Goal: Task Accomplishment & Management: Complete application form

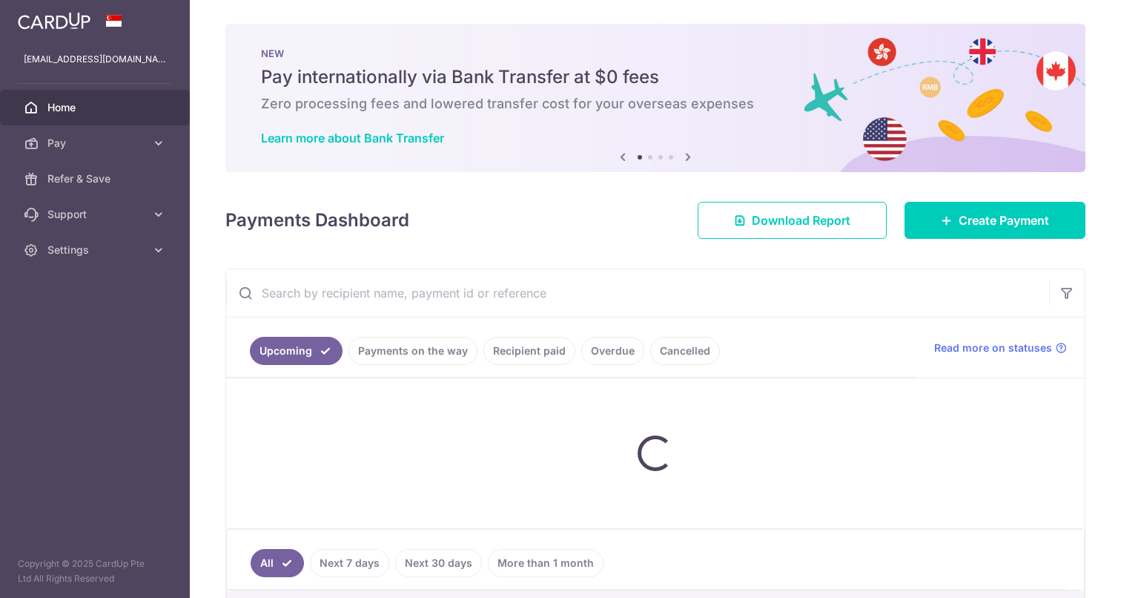
scroll to position [114, 0]
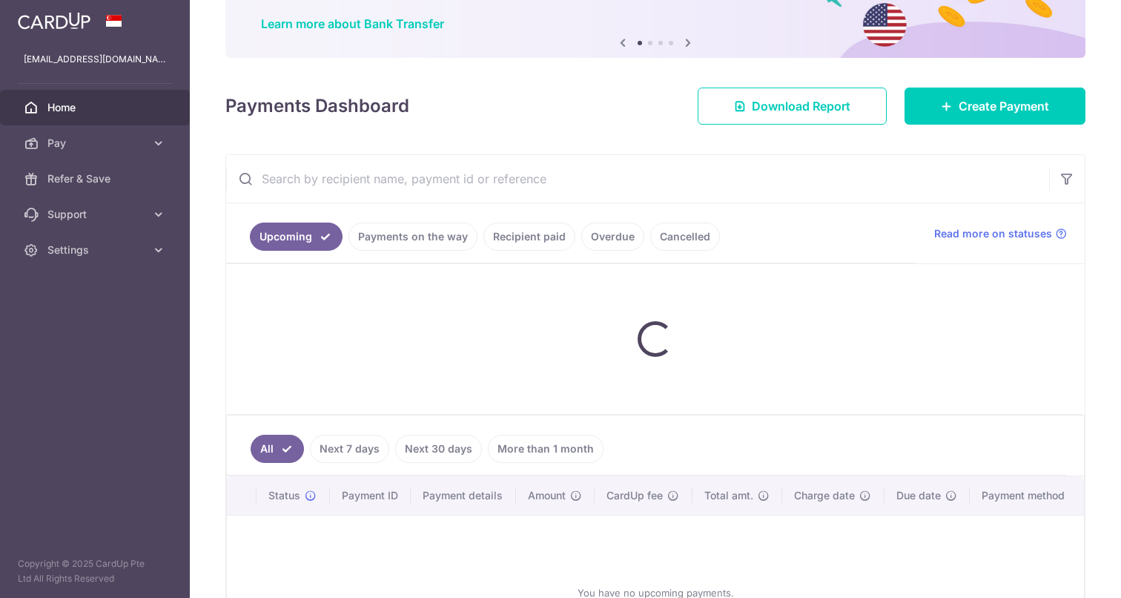
click at [401, 240] on link "Payments on the way" at bounding box center [413, 236] width 129 height 28
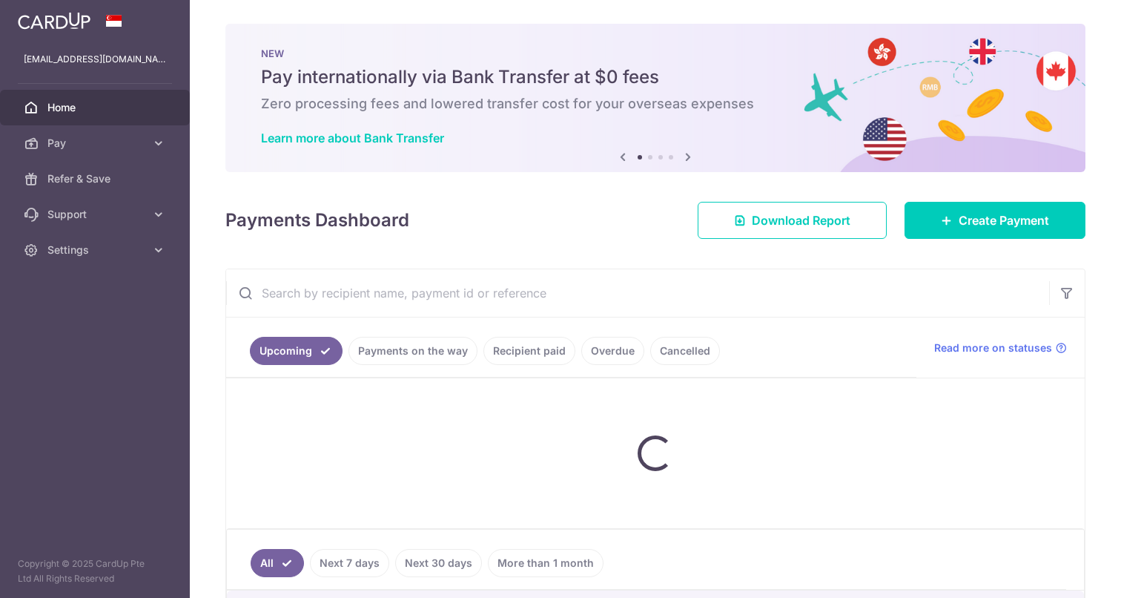
click at [435, 351] on link "Payments on the way" at bounding box center [413, 351] width 129 height 28
click at [416, 353] on link "Payments on the way" at bounding box center [413, 351] width 129 height 28
click at [527, 357] on link "Recipient paid" at bounding box center [530, 351] width 92 height 28
click at [676, 346] on link "Cancelled" at bounding box center [685, 351] width 70 height 28
click at [994, 220] on span "Create Payment" at bounding box center [1004, 220] width 90 height 18
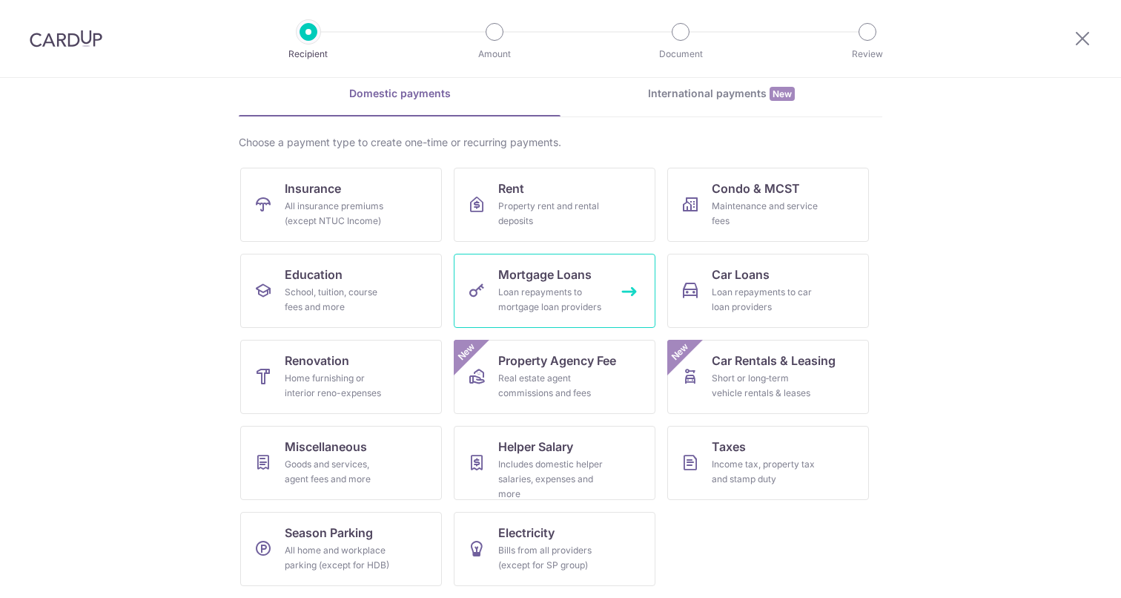
scroll to position [66, 0]
click at [359, 477] on div "Goods and services, agent fees and more" at bounding box center [338, 472] width 107 height 30
click at [1082, 41] on icon at bounding box center [1083, 38] width 18 height 19
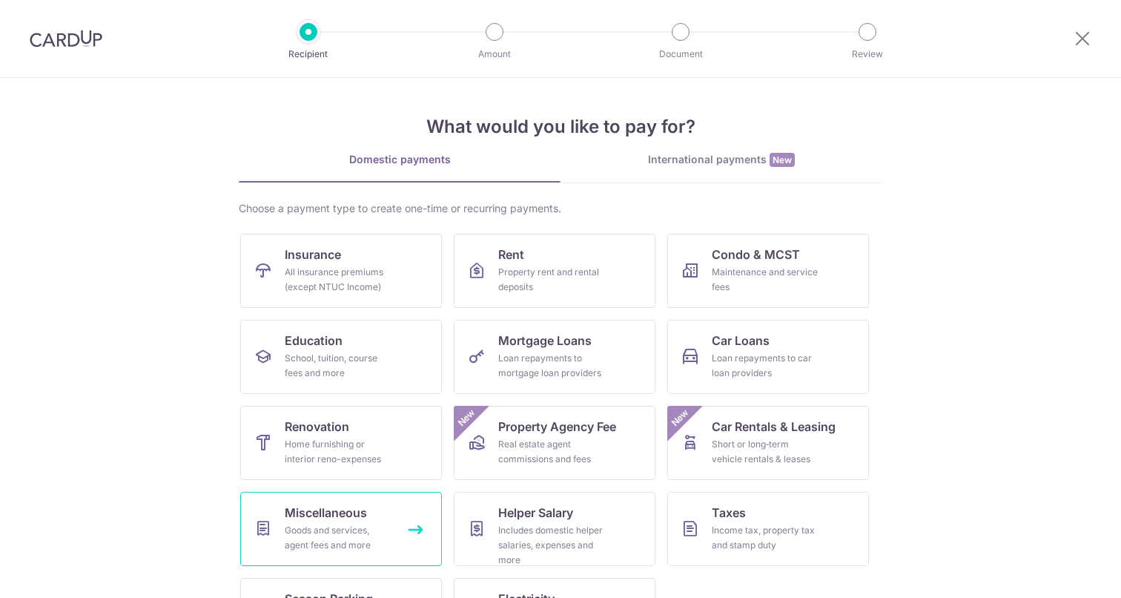
click at [339, 515] on span "Miscellaneous" at bounding box center [326, 513] width 82 height 18
click at [357, 334] on link "Education School, tuition, course fees and more" at bounding box center [341, 357] width 202 height 74
click at [351, 359] on div "School, tuition, course fees and more" at bounding box center [338, 366] width 107 height 30
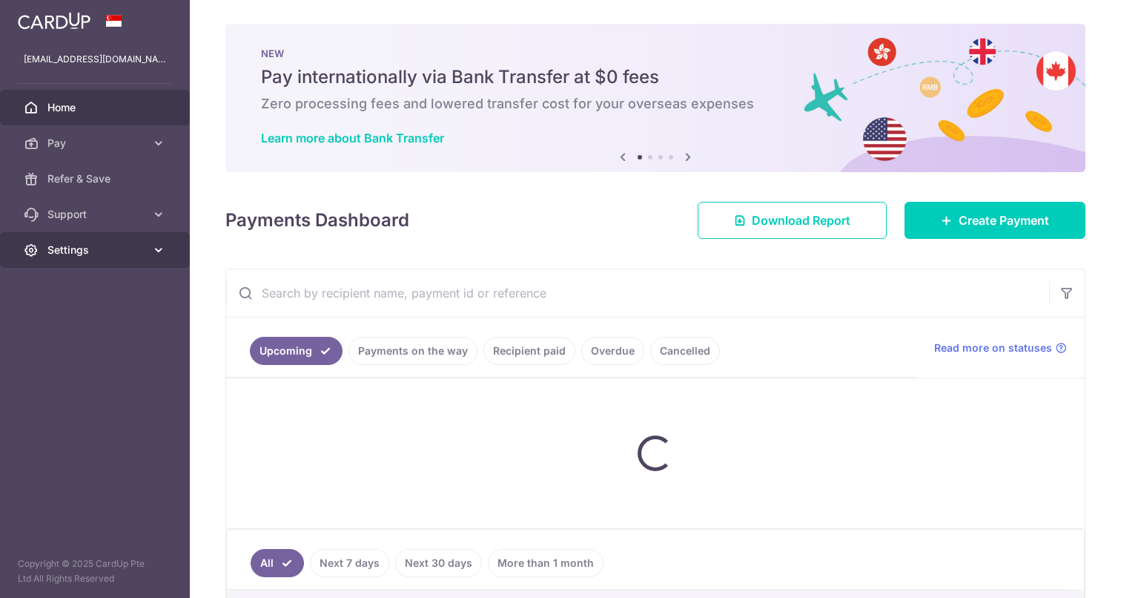
click at [159, 245] on icon at bounding box center [158, 250] width 15 height 15
click at [156, 257] on link "Settings" at bounding box center [95, 250] width 190 height 36
click at [159, 247] on icon at bounding box center [158, 250] width 15 height 15
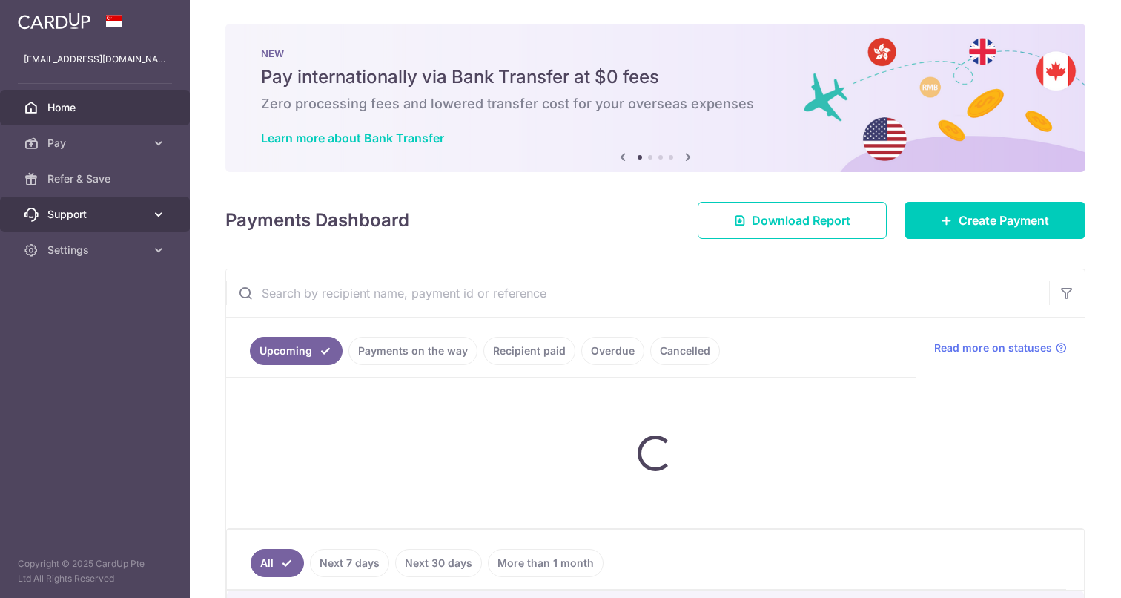
click at [159, 214] on icon at bounding box center [158, 214] width 15 height 15
click at [59, 218] on span "Support" at bounding box center [96, 214] width 98 height 15
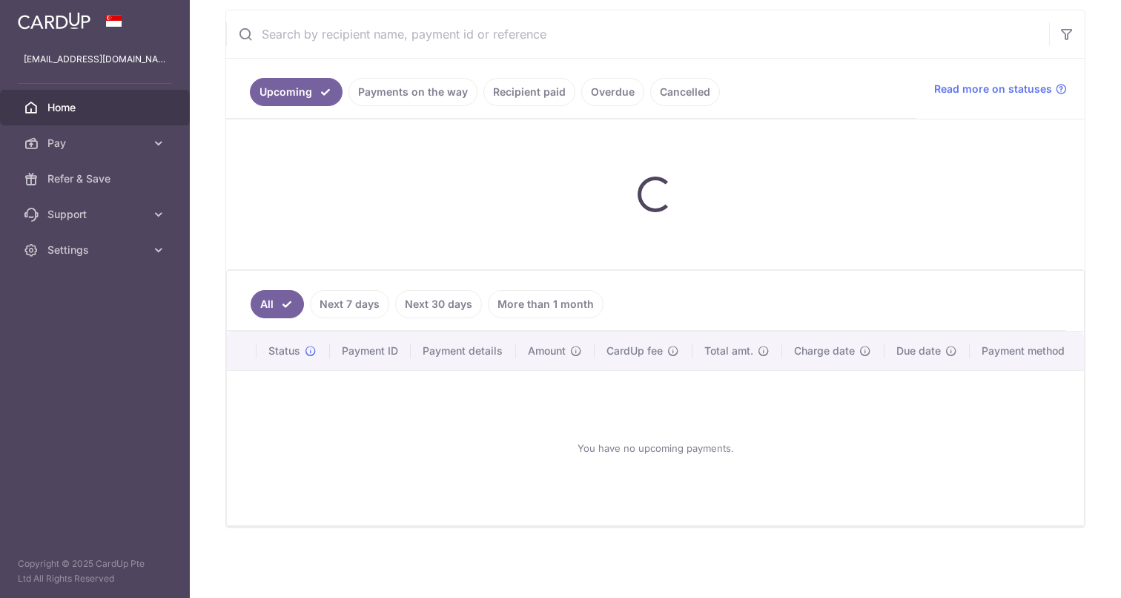
scroll to position [259, 0]
click at [346, 305] on link "Next 7 days" at bounding box center [349, 304] width 79 height 28
click at [60, 142] on span "Pay" at bounding box center [96, 143] width 98 height 15
click at [145, 152] on link "Pay" at bounding box center [95, 143] width 190 height 36
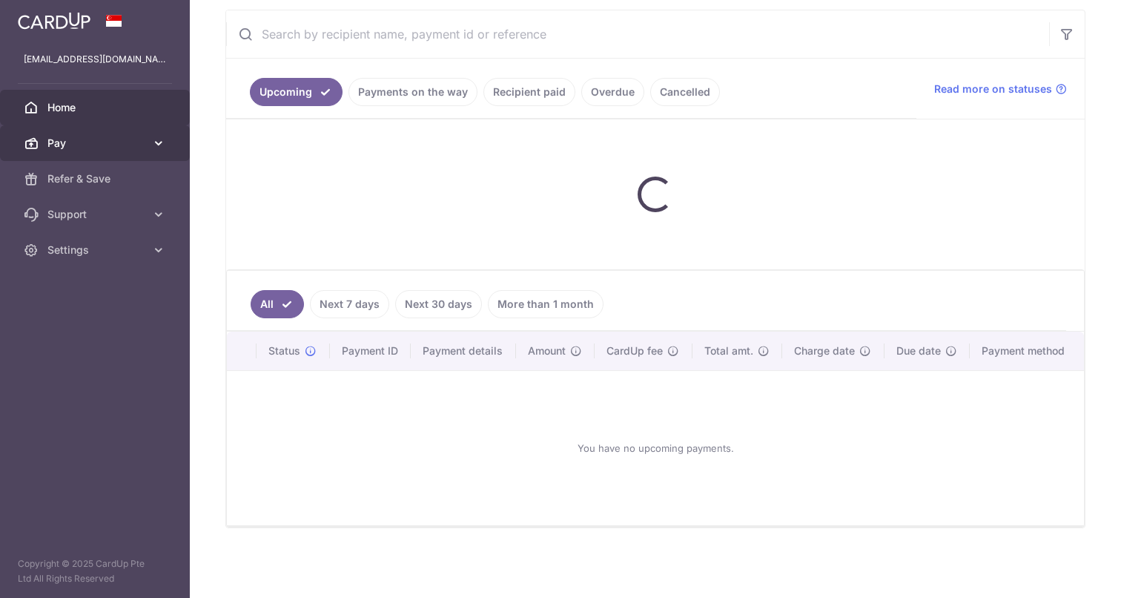
click at [145, 152] on link "Pay" at bounding box center [95, 143] width 190 height 36
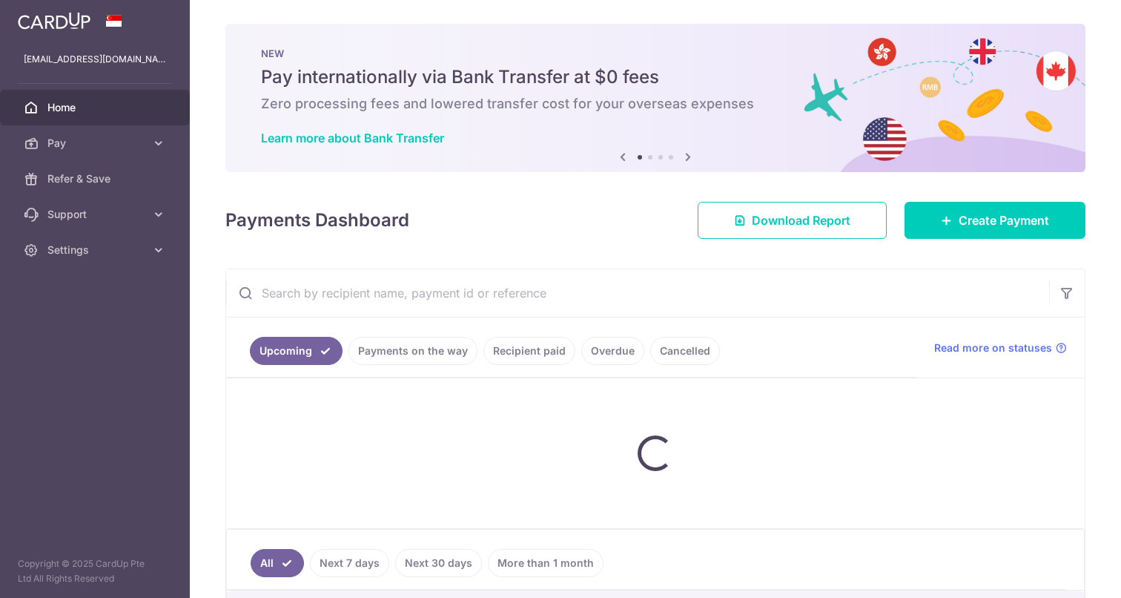
click at [681, 154] on icon at bounding box center [688, 157] width 18 height 19
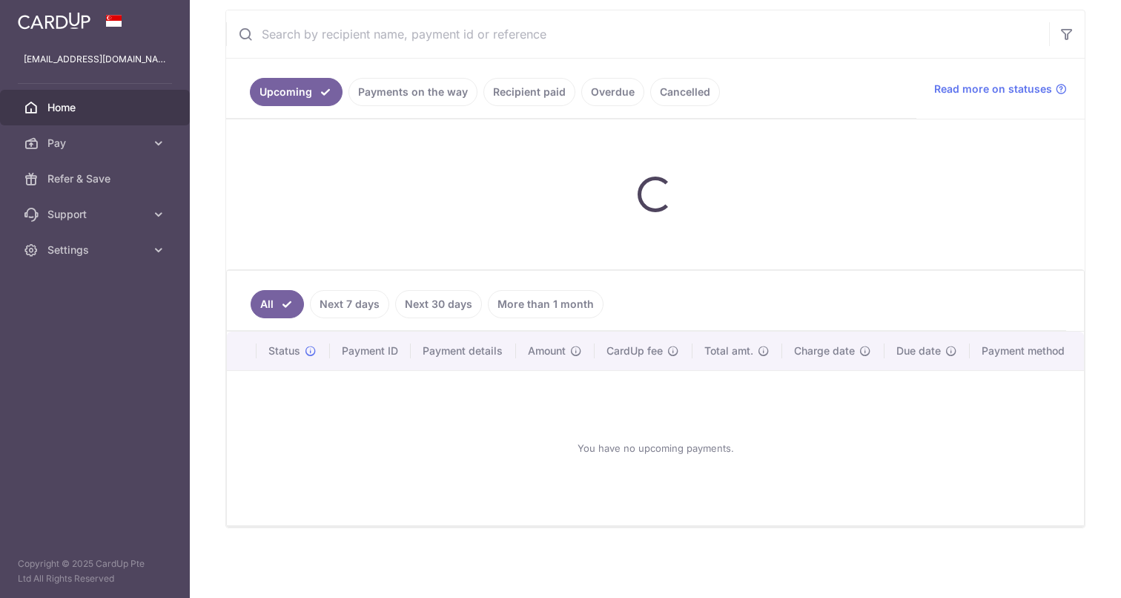
scroll to position [259, 0]
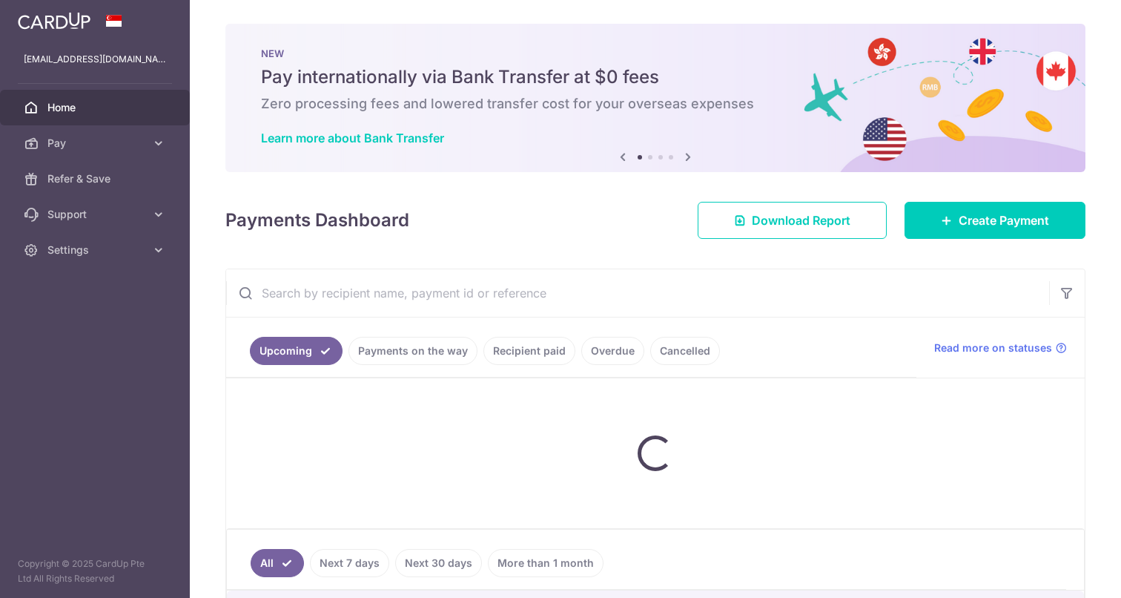
scroll to position [24, 0]
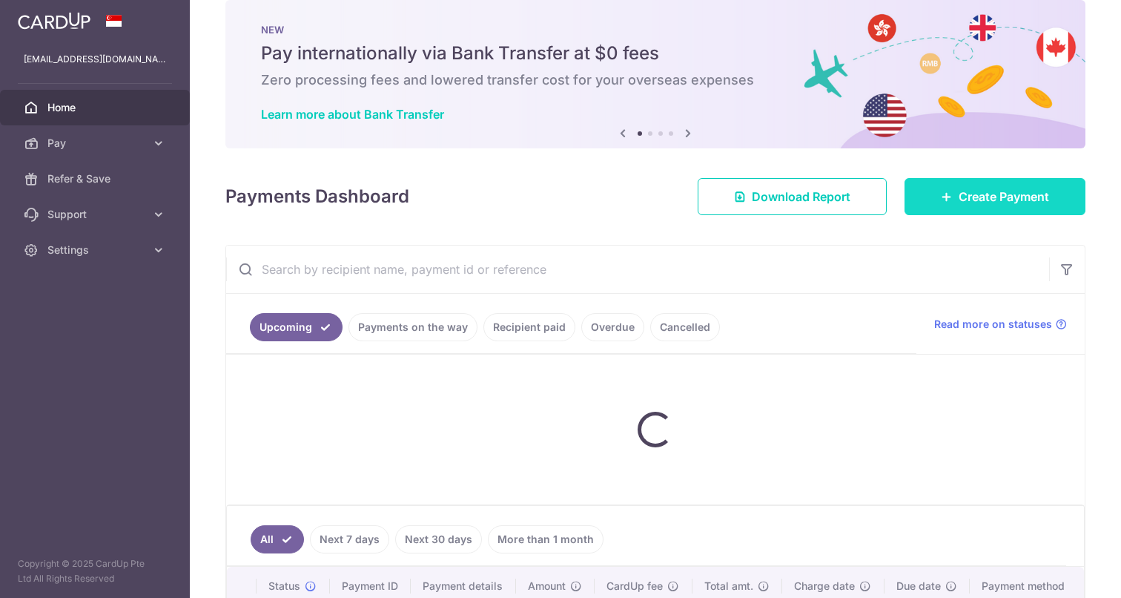
click at [972, 193] on span "Create Payment" at bounding box center [1004, 197] width 90 height 18
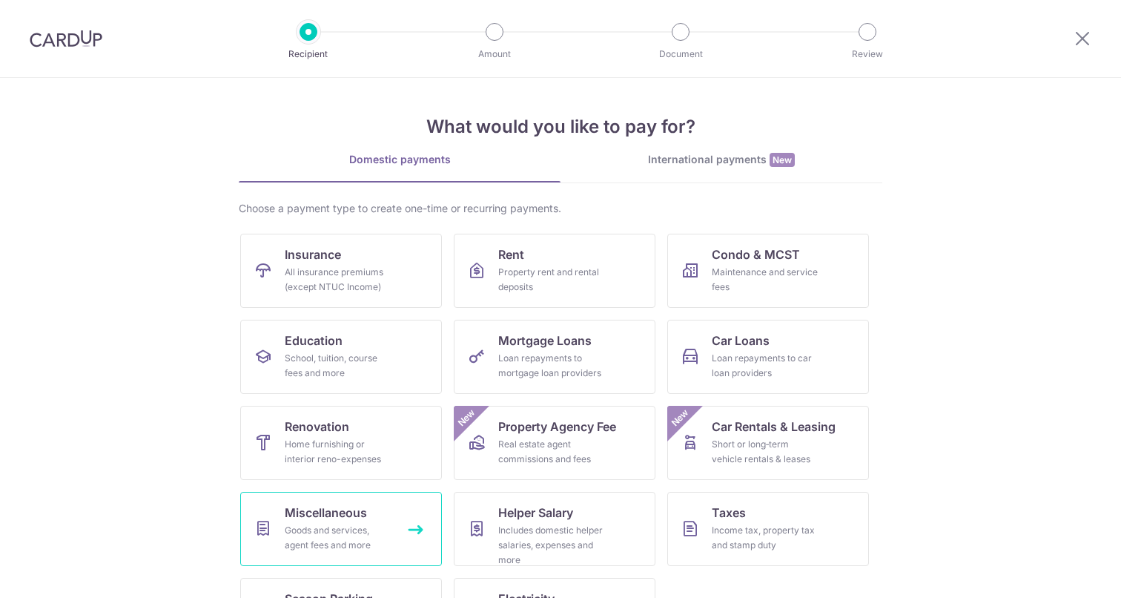
click at [415, 530] on link "Miscellaneous Goods and services, agent fees and more" at bounding box center [341, 529] width 202 height 74
click at [177, 194] on section "What would you like to pay for? Domestic payments International payments New Ch…" at bounding box center [560, 338] width 1121 height 520
click at [339, 539] on div "Goods and services, agent fees and more" at bounding box center [338, 538] width 107 height 30
click at [346, 477] on link "Renovation Home furnishing or interior reno-expenses" at bounding box center [341, 443] width 202 height 74
click at [342, 524] on div "Goods and services, agent fees and more" at bounding box center [338, 538] width 107 height 30
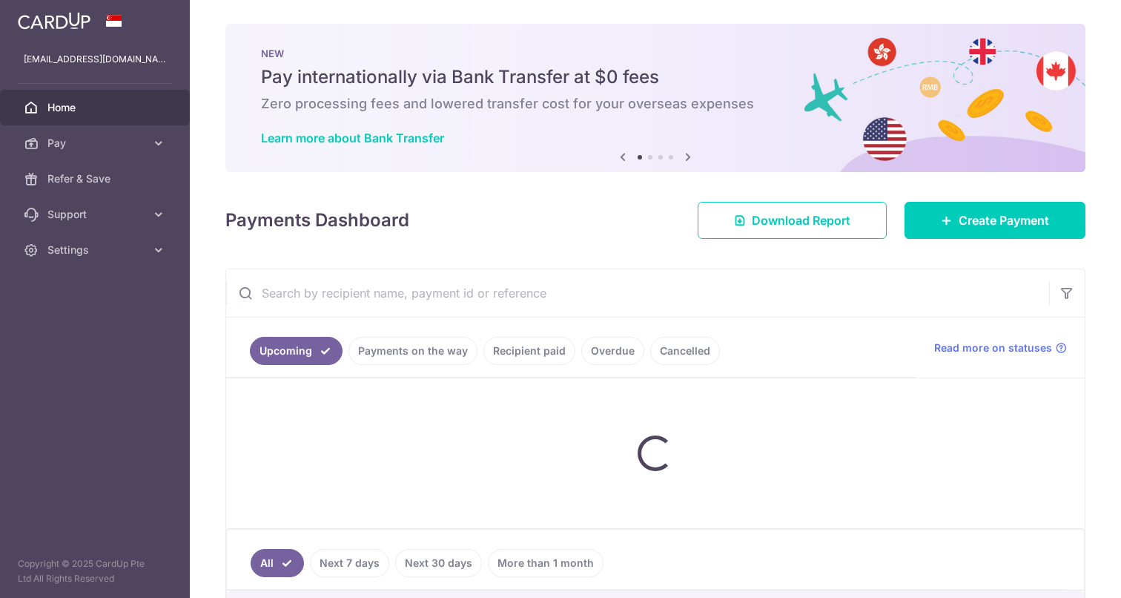
scroll to position [24, 0]
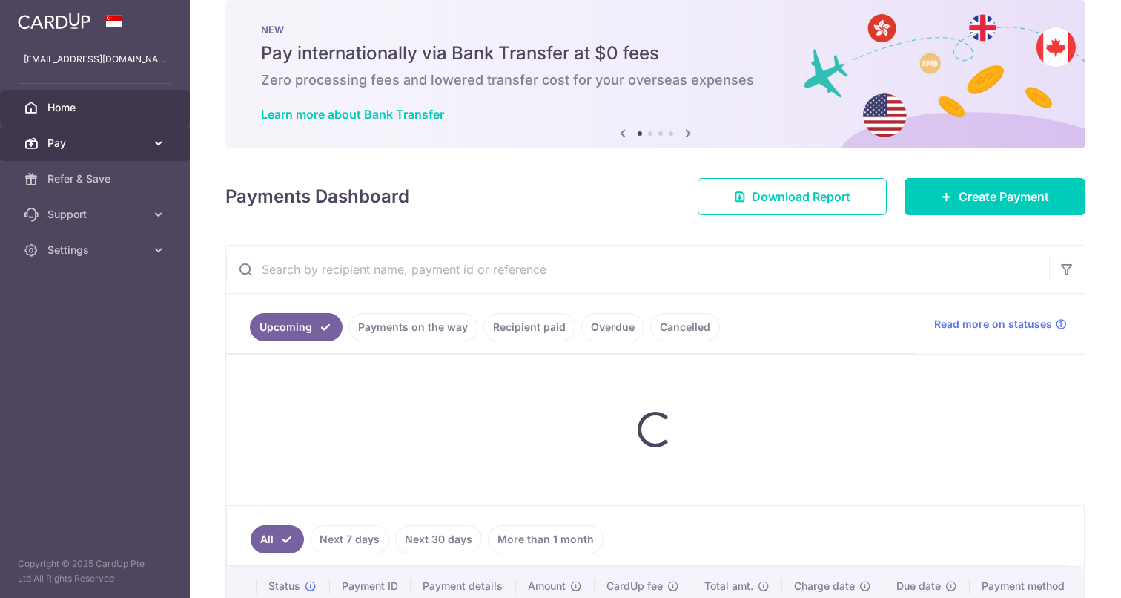
click at [148, 148] on link "Pay" at bounding box center [95, 143] width 190 height 36
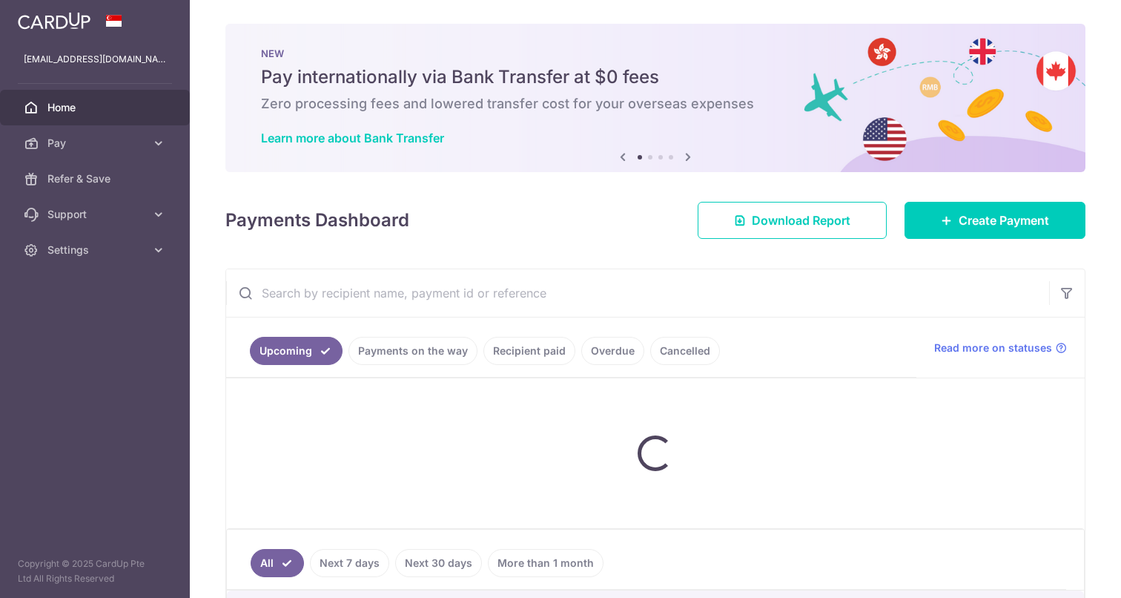
scroll to position [24, 0]
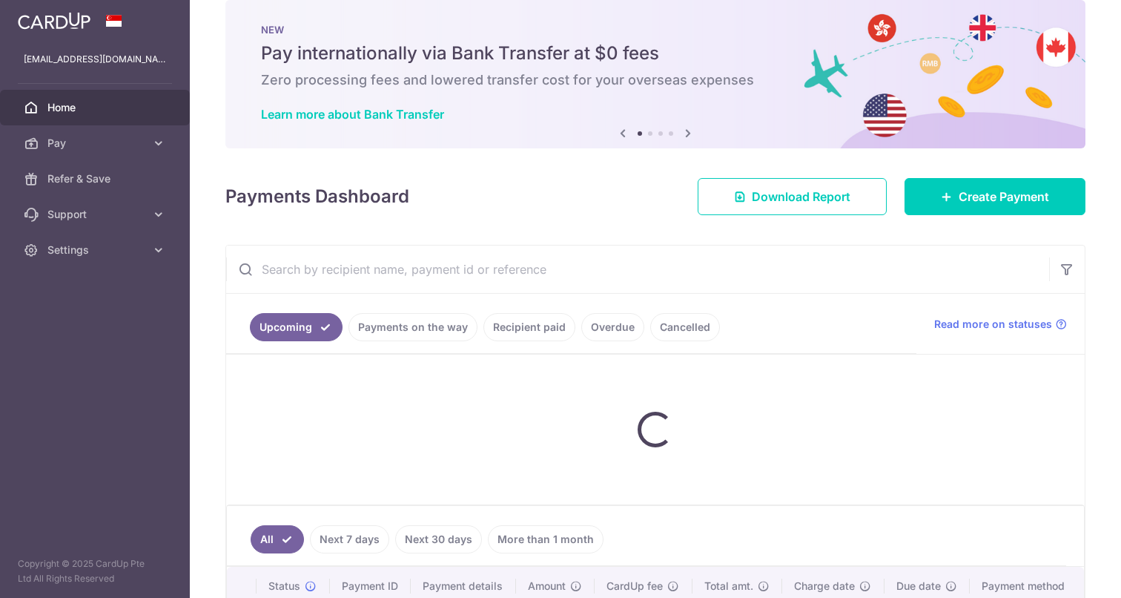
click at [619, 162] on div "× Pause Schedule Pause all future payments in this series Pause just this one p…" at bounding box center [655, 299] width 931 height 598
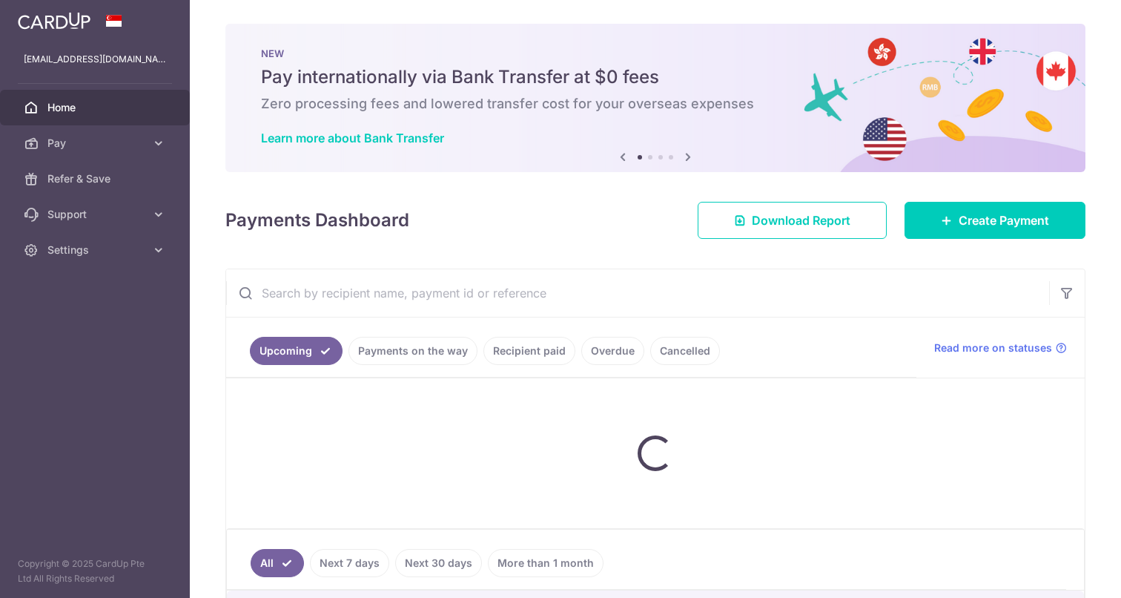
scroll to position [24, 0]
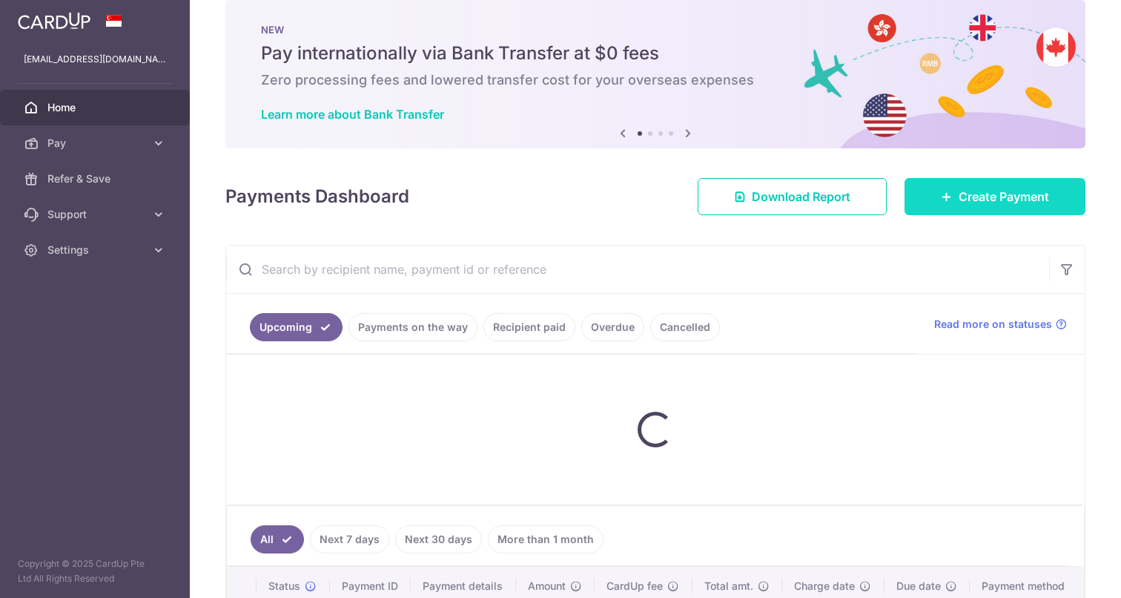
click at [943, 202] on link "Create Payment" at bounding box center [995, 196] width 181 height 37
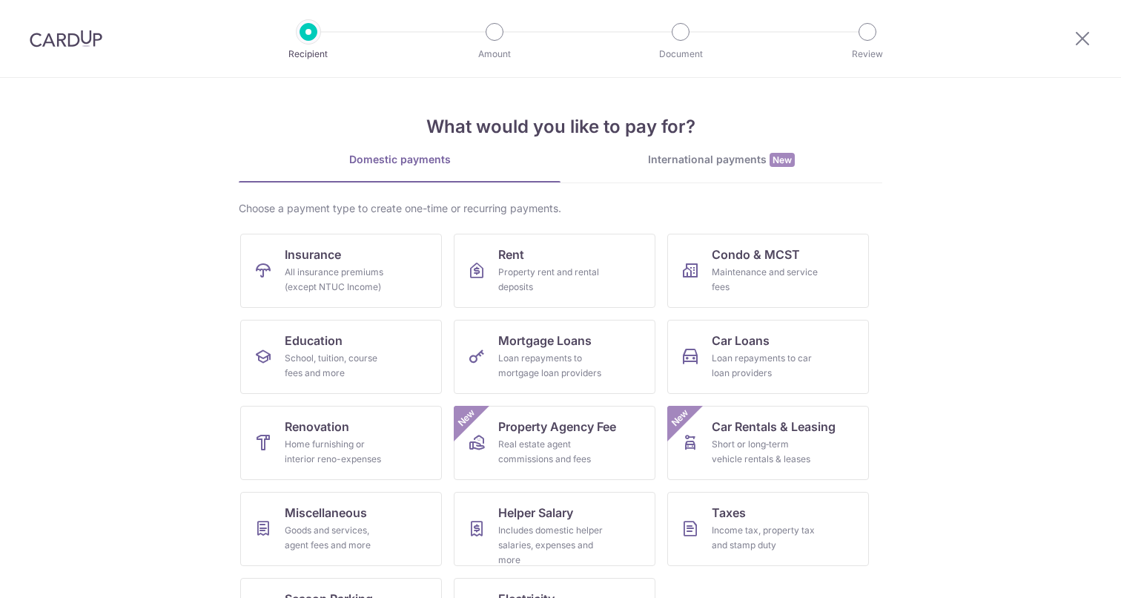
click at [685, 148] on div "What would you like to pay for? Domestic payments International payments New Ch…" at bounding box center [561, 371] width 644 height 586
click at [685, 162] on div "International payments New" at bounding box center [722, 160] width 322 height 16
click at [685, 157] on div "International payments New" at bounding box center [722, 160] width 322 height 16
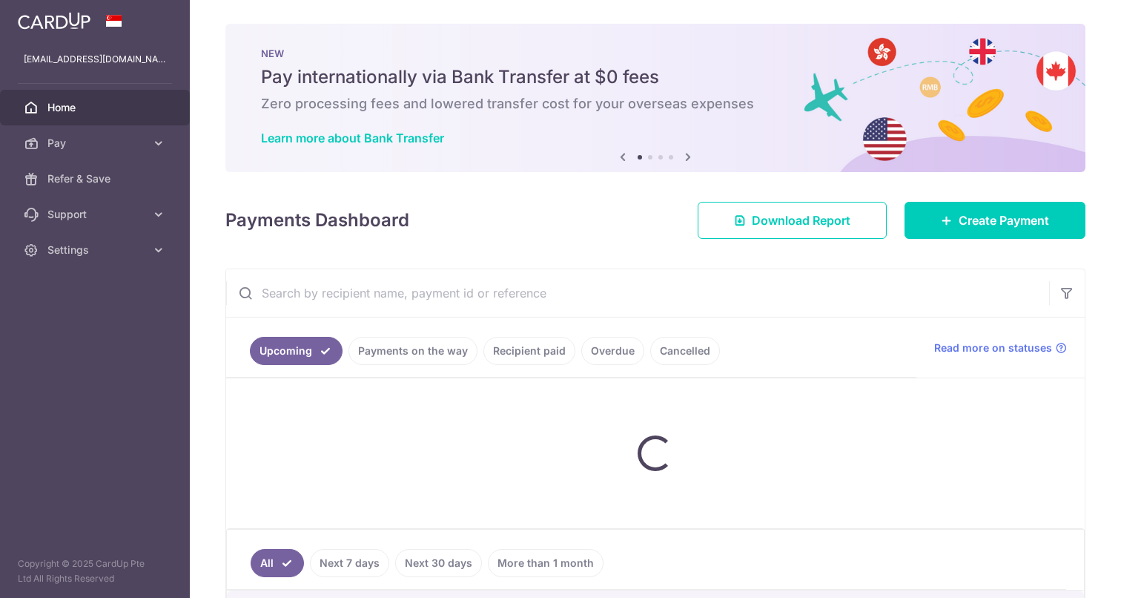
scroll to position [24, 0]
